Goal: Transaction & Acquisition: Purchase product/service

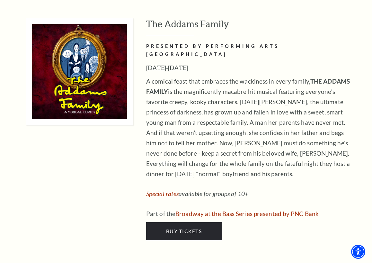
scroll to position [1297, 0]
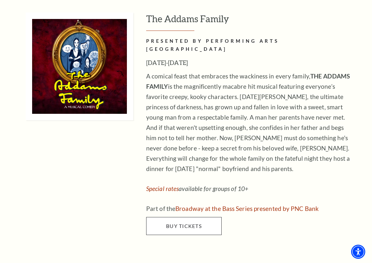
click at [188, 223] on span "Buy Tickets" at bounding box center [184, 226] width 36 height 6
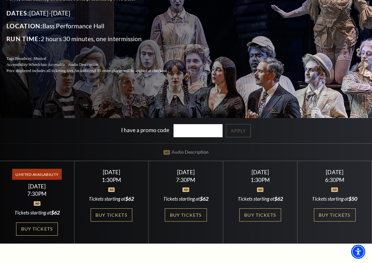
scroll to position [108, 0]
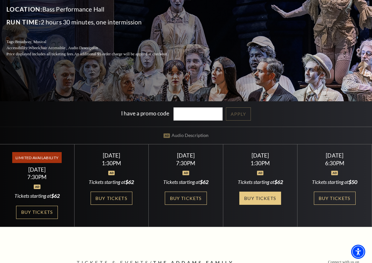
click at [265, 196] on link "Buy Tickets" at bounding box center [260, 198] width 42 height 13
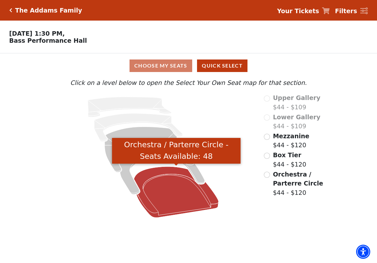
click at [169, 203] on icon "Orchestra / Parterre Circle - Seats Available: 48" at bounding box center [176, 191] width 85 height 51
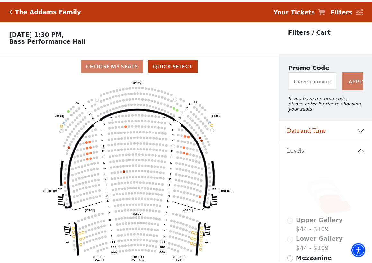
scroll to position [30, 0]
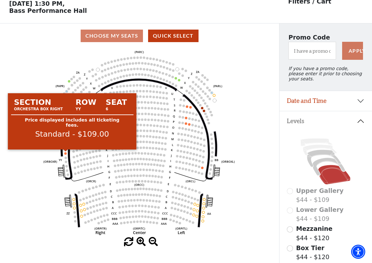
click at [65, 154] on circle at bounding box center [66, 153] width 2 height 2
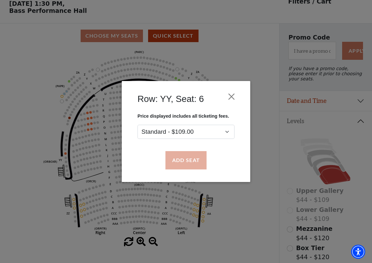
click at [190, 159] on button "Add Seat" at bounding box center [186, 160] width 41 height 18
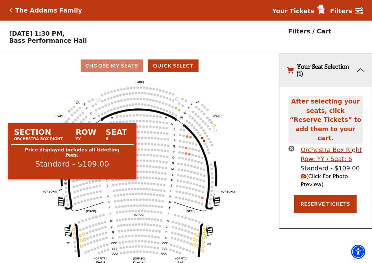
click at [66, 182] on circle at bounding box center [66, 183] width 2 height 2
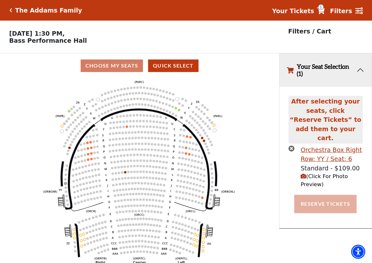
click at [323, 195] on button "Reserve Tickets" at bounding box center [325, 204] width 62 height 18
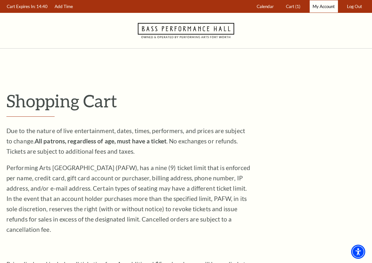
click at [328, 8] on span "My Account" at bounding box center [324, 6] width 22 height 5
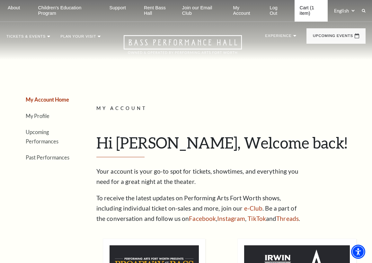
click at [301, 10] on link "Cart (1 item)" at bounding box center [311, 11] width 33 height 22
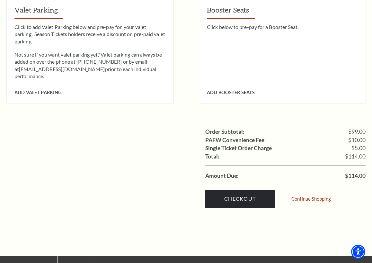
scroll to position [541, 0]
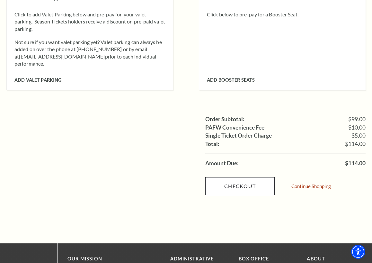
click at [255, 177] on link "Checkout" at bounding box center [239, 186] width 69 height 18
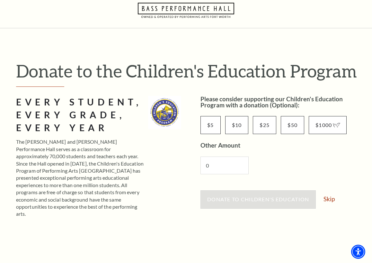
scroll to position [19, 0]
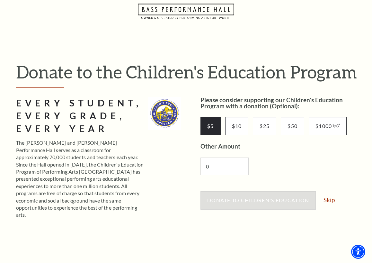
click at [209, 124] on input "$5" at bounding box center [211, 126] width 20 height 18
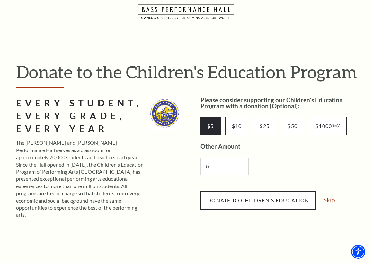
click at [254, 197] on span "Donate to Children's Education" at bounding box center [258, 200] width 102 height 6
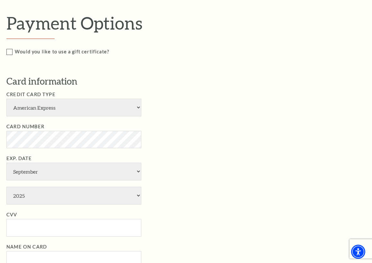
scroll to position [348, 0]
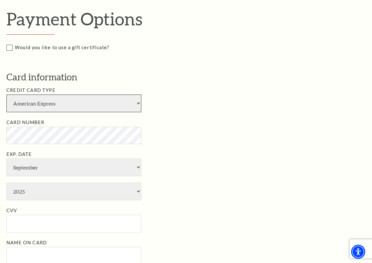
select select "24"
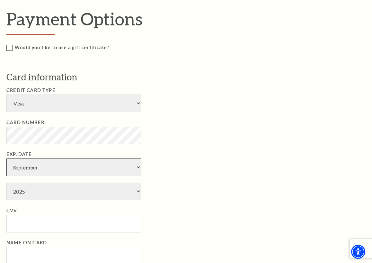
select select "4"
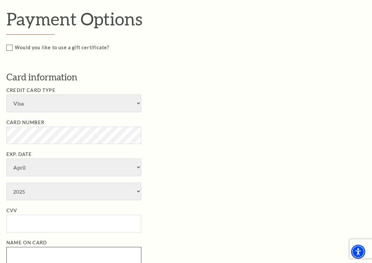
type input "Carol Campbell"
click at [186, 164] on li "Exp. Date January February March April May June July August September October N…" at bounding box center [190, 175] width 369 height 50
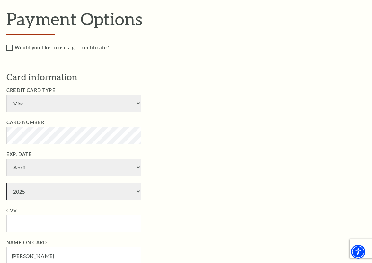
select select "2030"
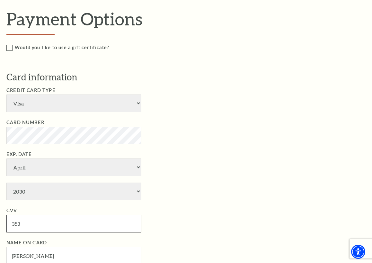
type input "353"
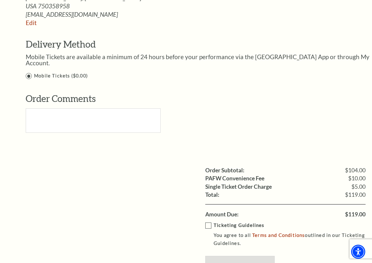
scroll to position [595, 0]
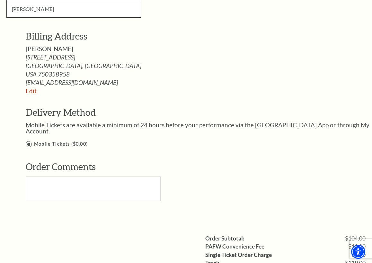
type input "Carol Lee Campbell"
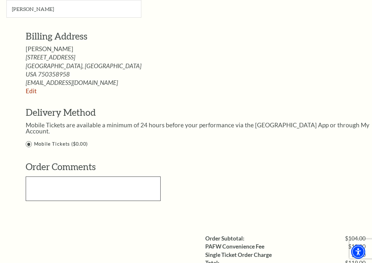
click at [129, 176] on textarea "Text area" at bounding box center [93, 188] width 135 height 24
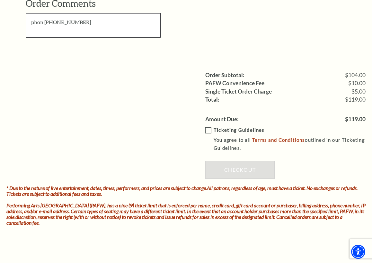
scroll to position [739, 0]
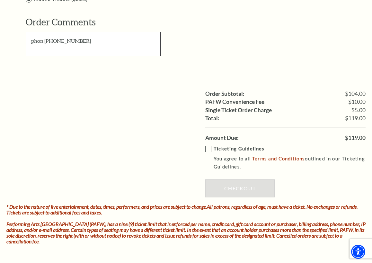
type textarea "phon 214-995-5309"
click at [210, 145] on label "Ticketing Guidelines You agree to all Terms and Conditions outlined in our Tick…" at bounding box center [290, 158] width 170 height 26
click at [0, 0] on input "Ticketing Guidelines You agree to all Terms and Conditions outlined in our Tick…" at bounding box center [0, 0] width 0 height 0
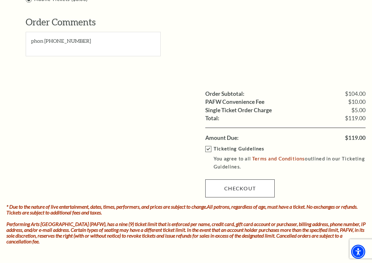
click at [229, 179] on link "Checkout" at bounding box center [239, 188] width 69 height 18
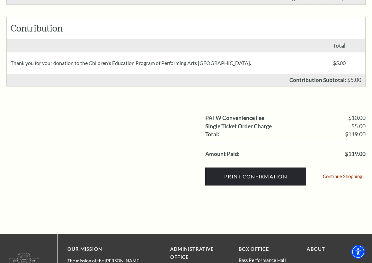
scroll to position [209, 0]
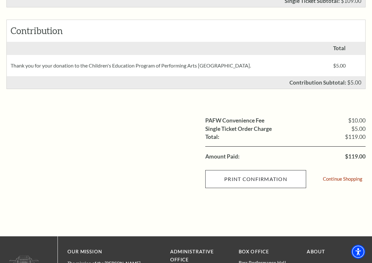
click at [268, 178] on input "Print Confirmation" at bounding box center [255, 179] width 101 height 18
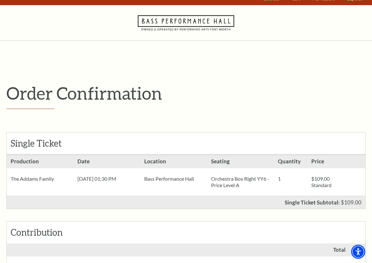
scroll to position [0, 0]
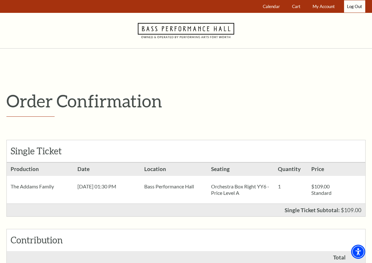
click at [354, 5] on link "Log Out" at bounding box center [354, 6] width 21 height 13
